Goal: Task Accomplishment & Management: Manage account settings

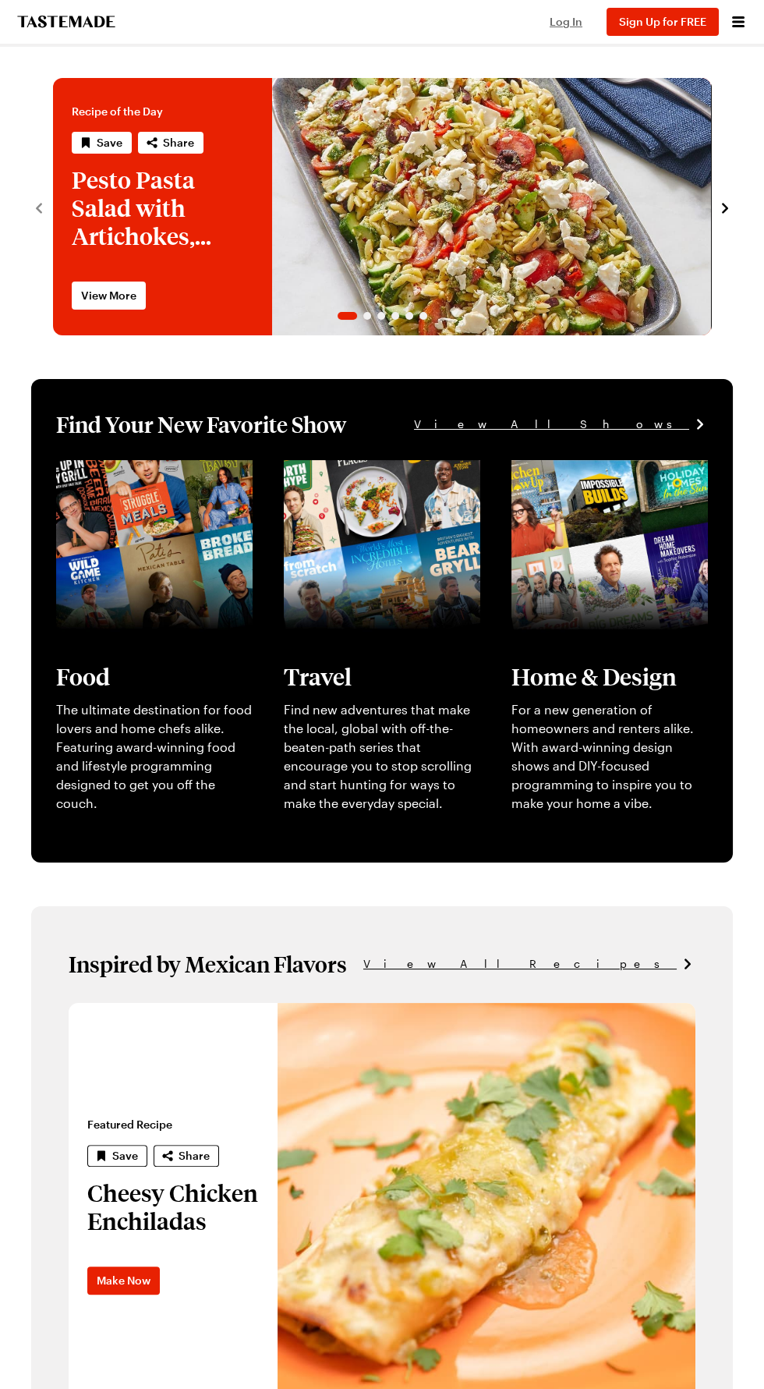
click at [573, 23] on span "Log In" at bounding box center [566, 21] width 33 height 13
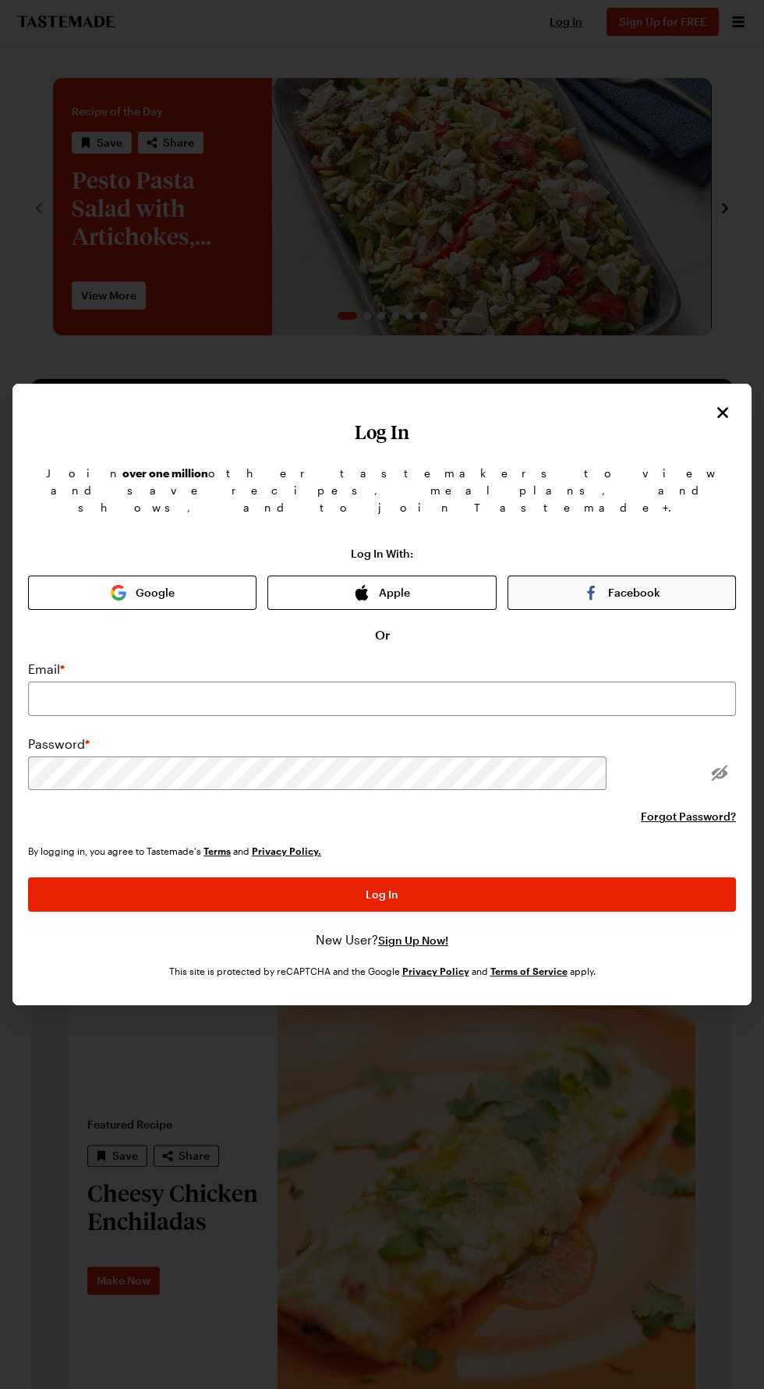
click at [592, 610] on button "Facebook" at bounding box center [622, 593] width 229 height 34
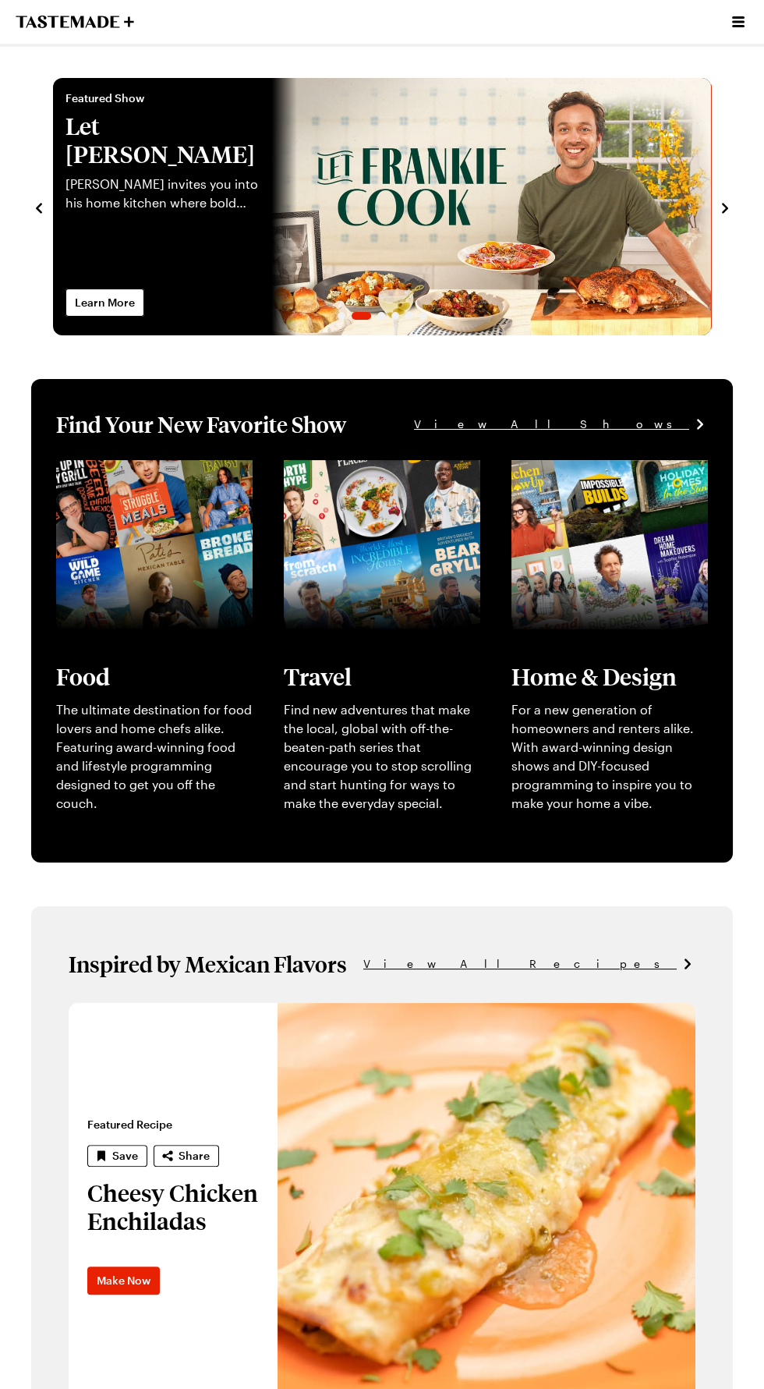
click at [728, 30] on button "Open menu" at bounding box center [738, 22] width 20 height 20
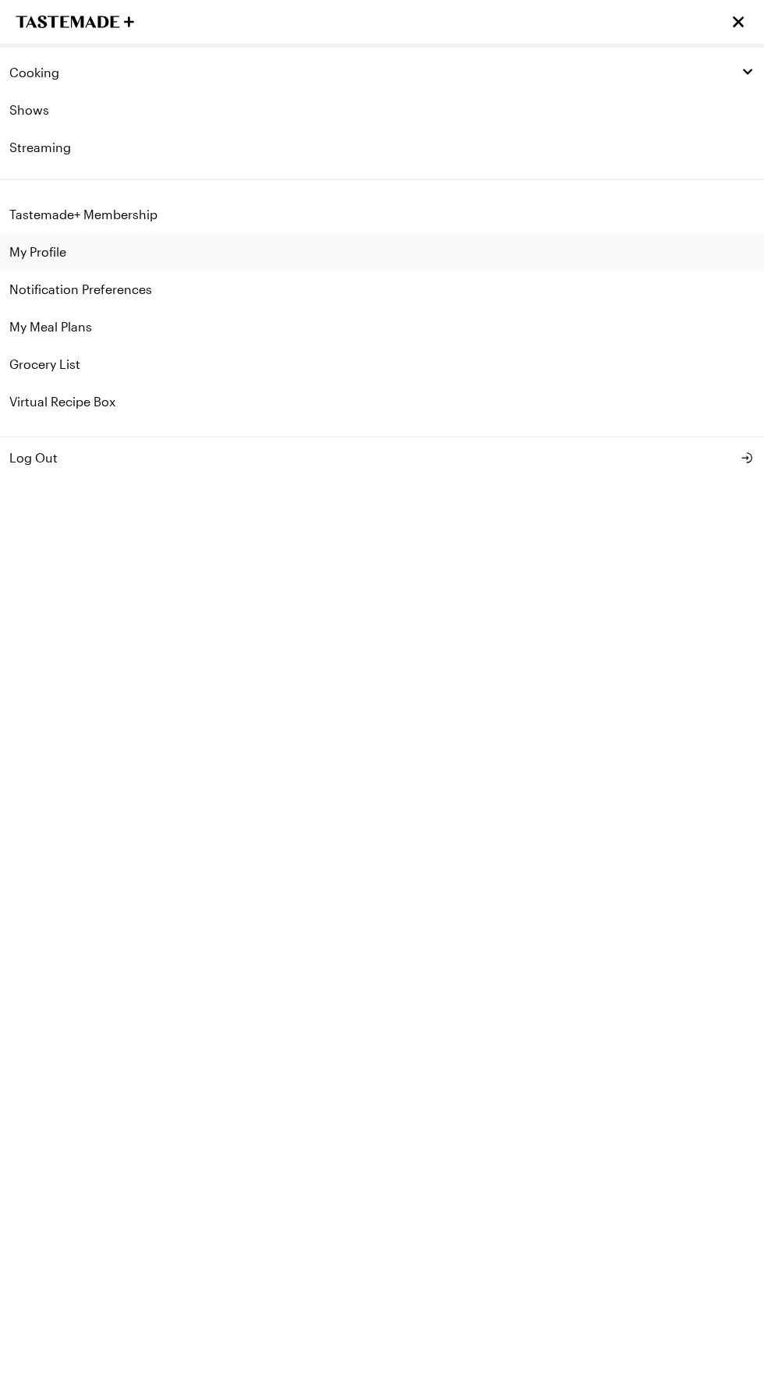
click at [44, 251] on link "My Profile" at bounding box center [382, 251] width 764 height 37
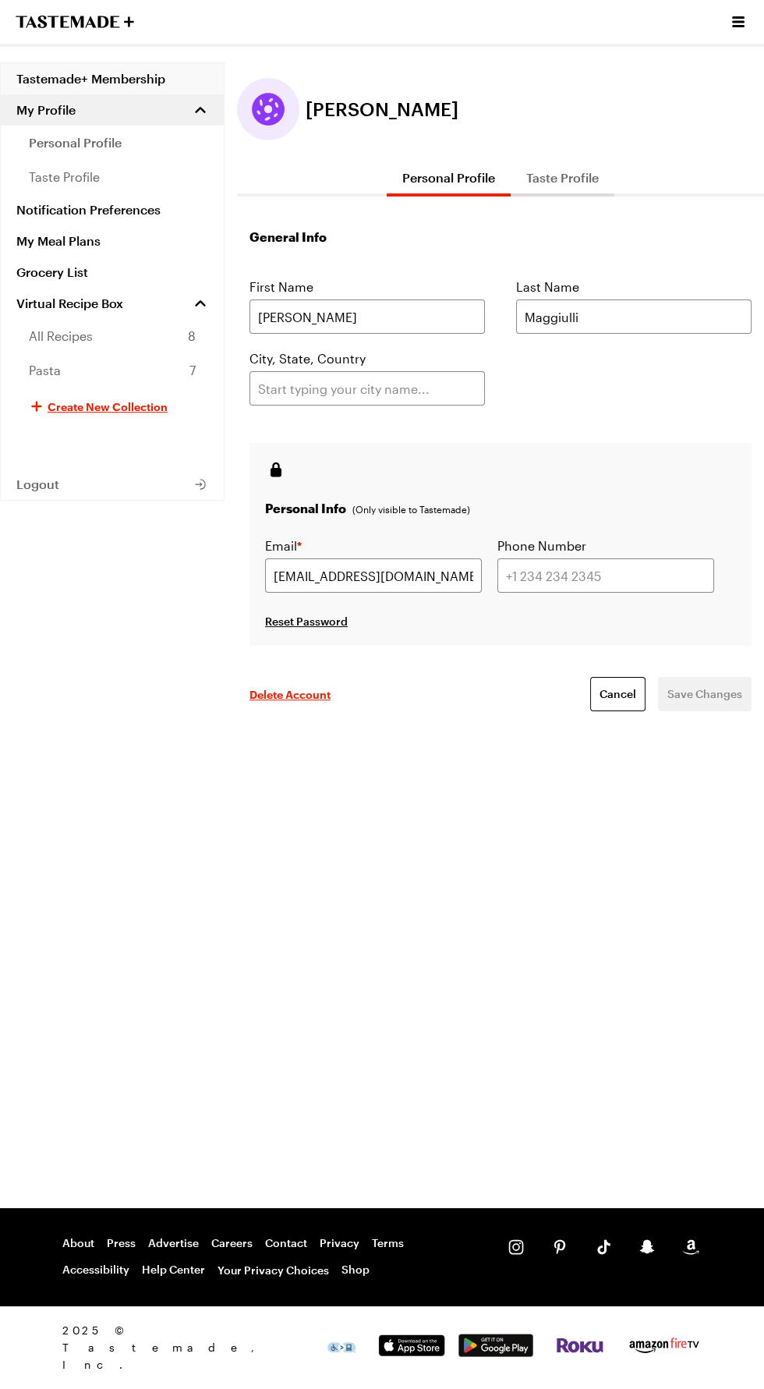
click at [77, 73] on link "Tastemade+ Membership" at bounding box center [112, 78] width 223 height 31
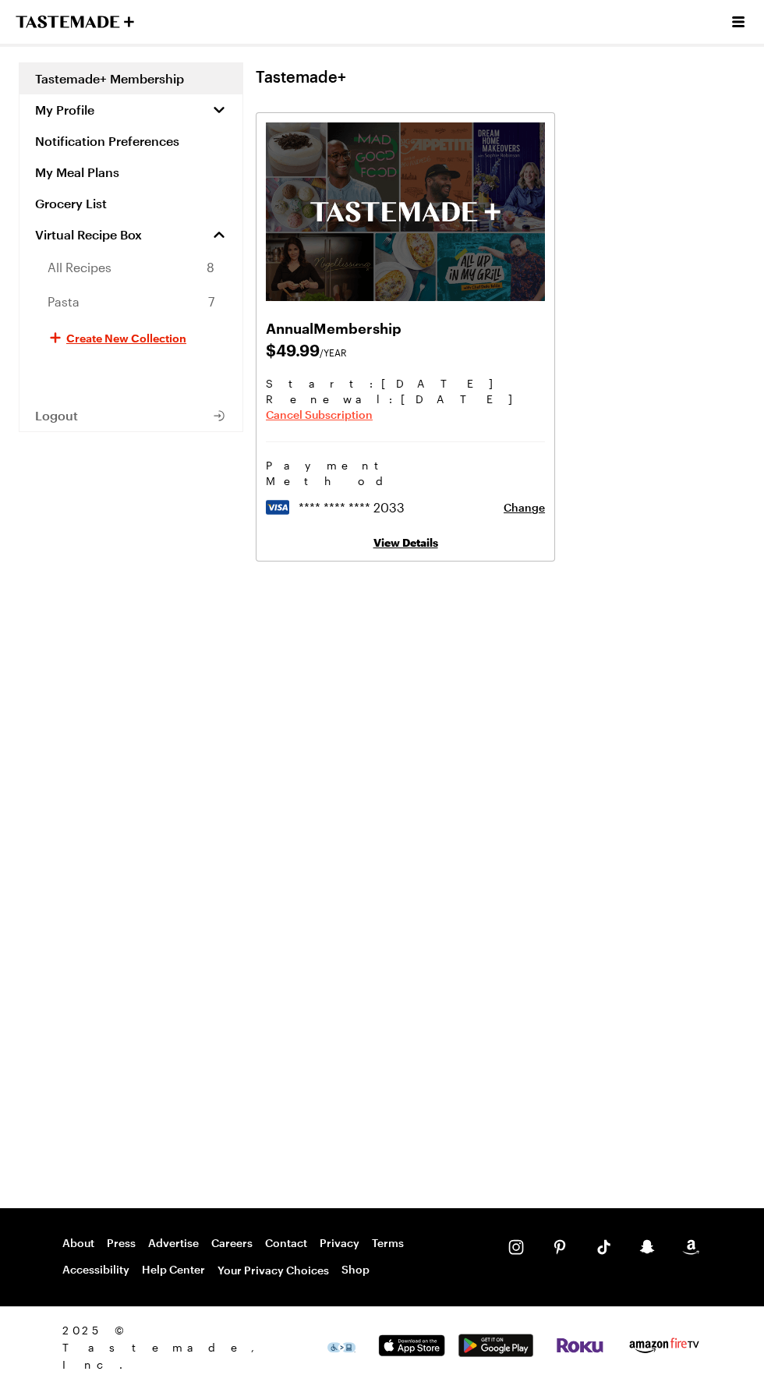
click at [315, 414] on span "Cancel Subscription" at bounding box center [319, 415] width 107 height 16
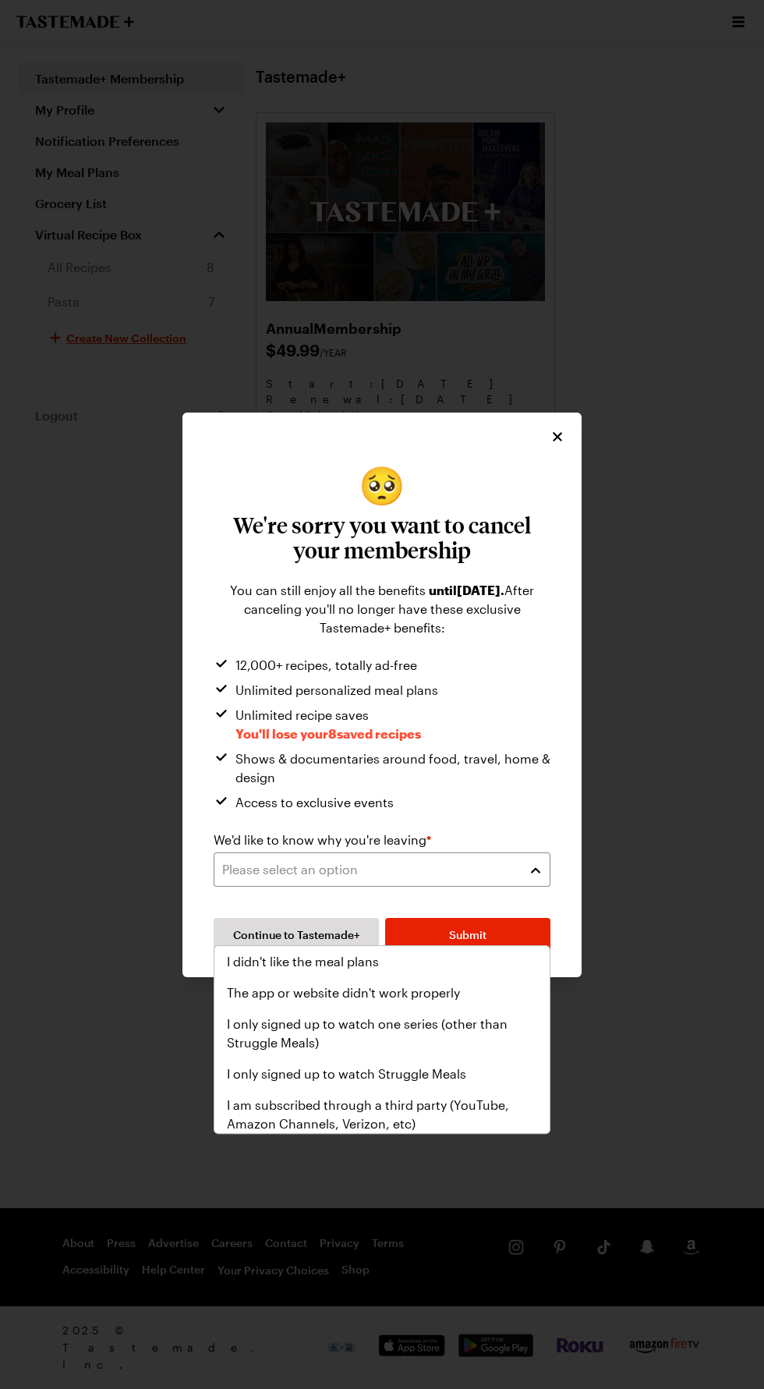
click at [508, 879] on div "Please select an option" at bounding box center [370, 869] width 296 height 19
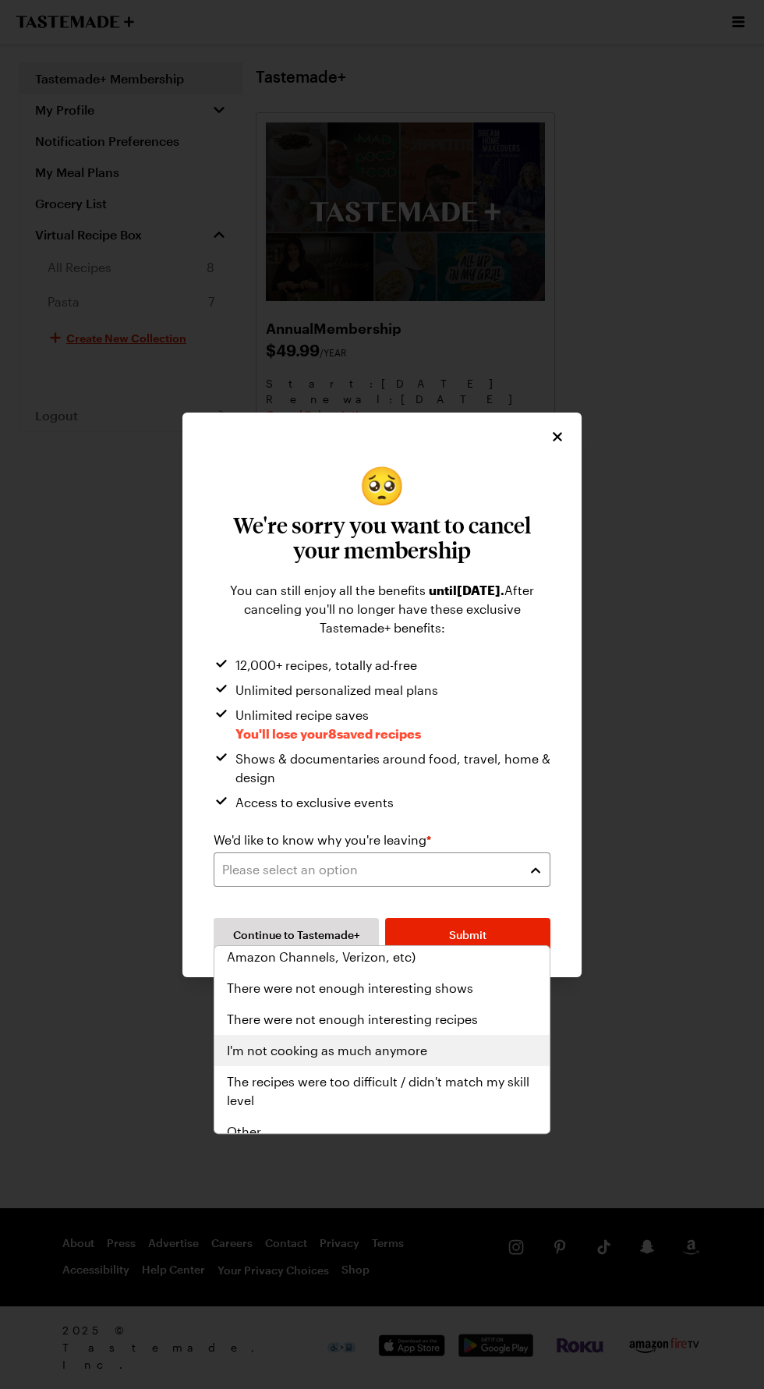
scroll to position [181, 0]
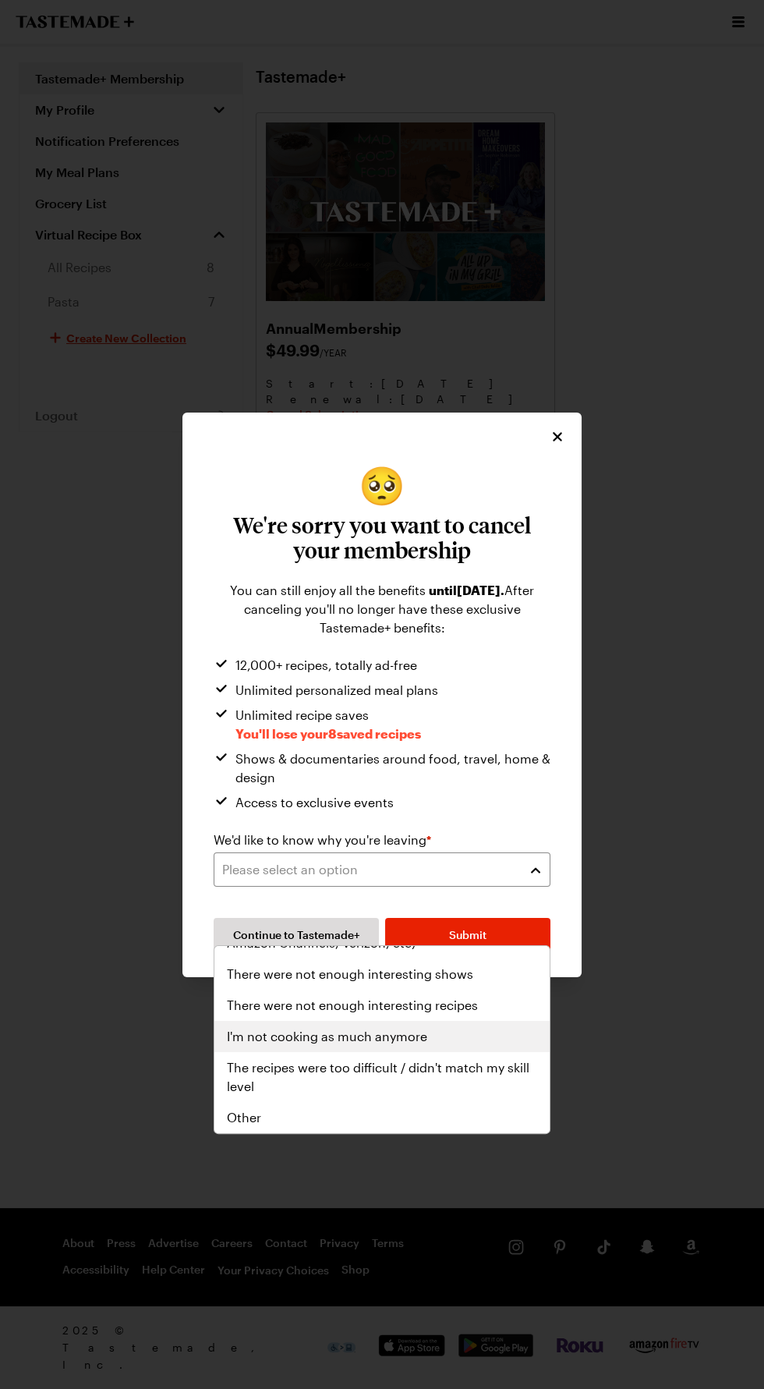
click at [339, 1039] on span "I'm not cooking as much anymore" at bounding box center [327, 1036] width 200 height 19
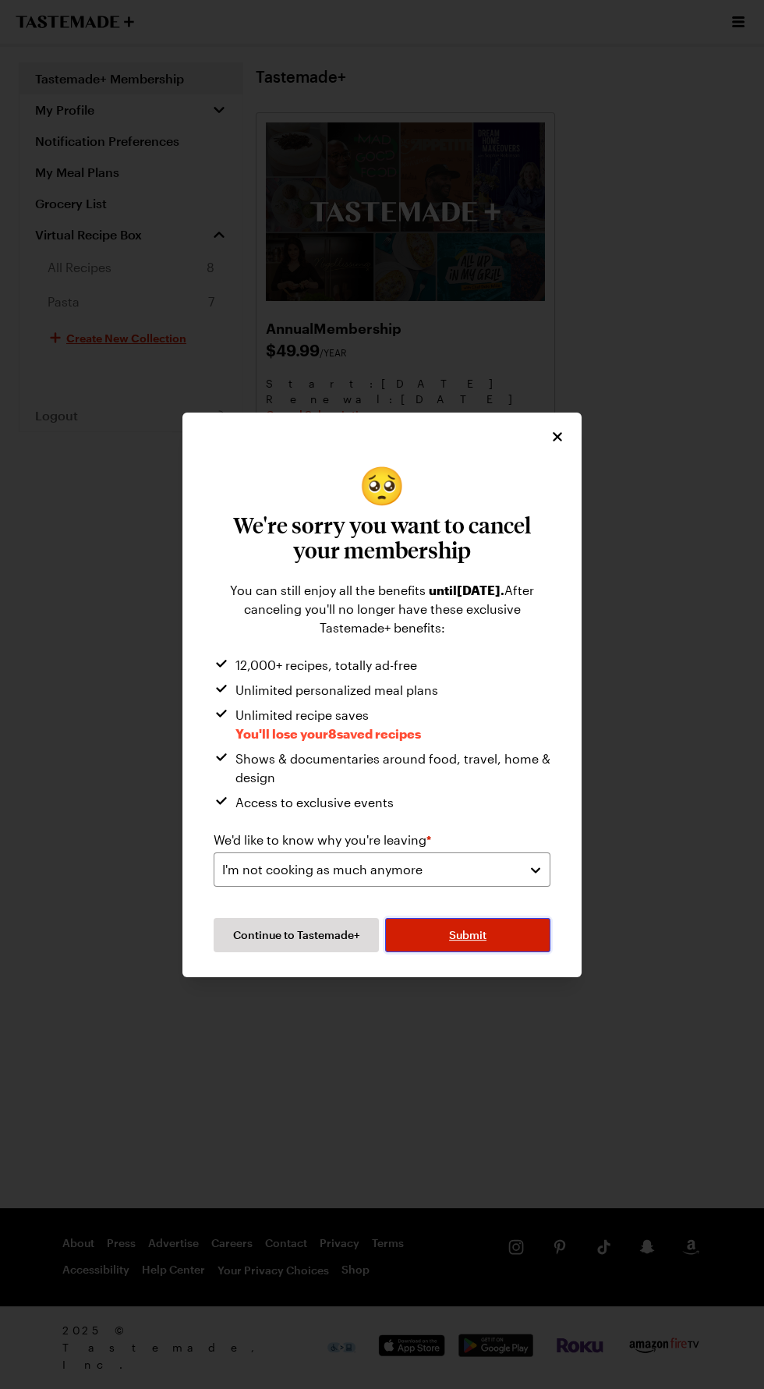
click at [501, 952] on button "Submit" at bounding box center [467, 935] width 165 height 34
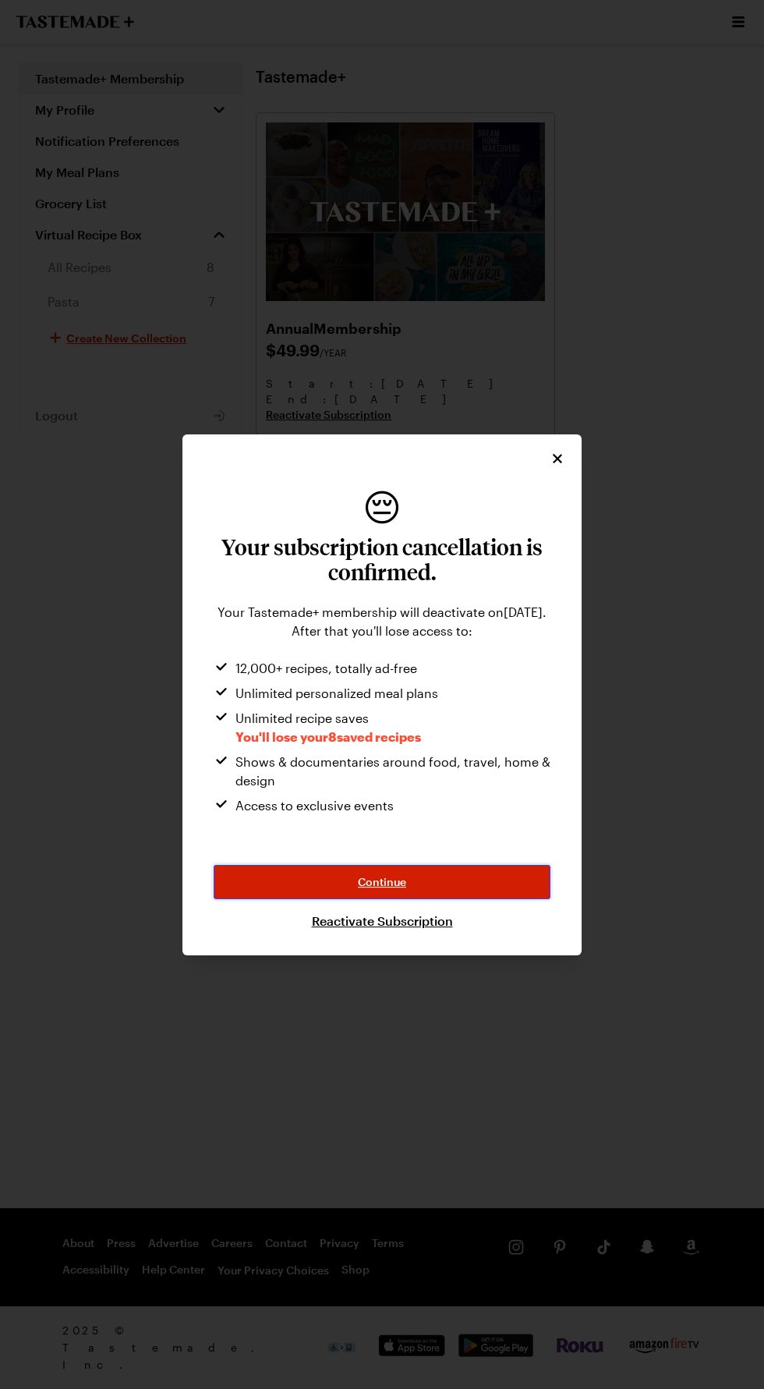
click at [424, 899] on button "Continue" at bounding box center [382, 882] width 337 height 34
